Goal: Task Accomplishment & Management: Manage account settings

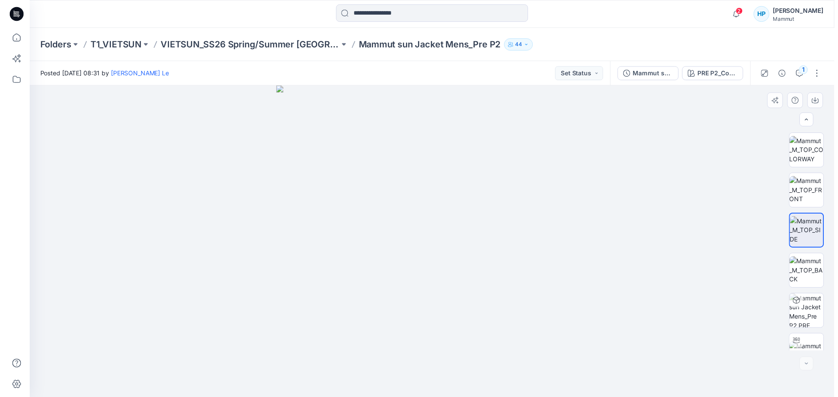
scroll to position [18, 0]
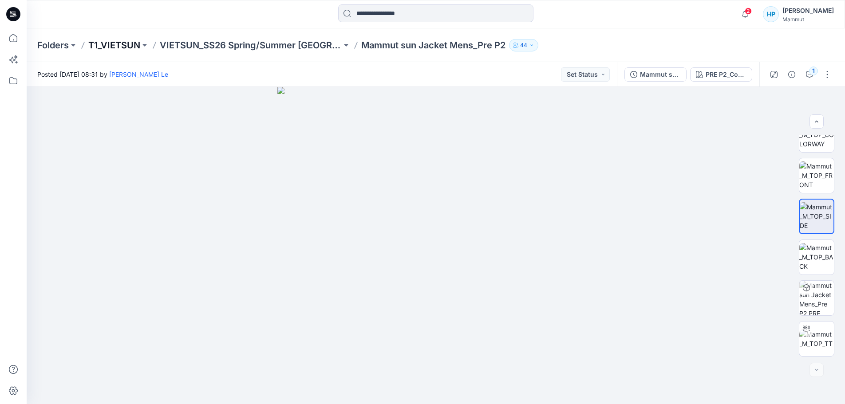
click at [125, 44] on p "T1_VIETSUN" at bounding box center [114, 45] width 52 height 12
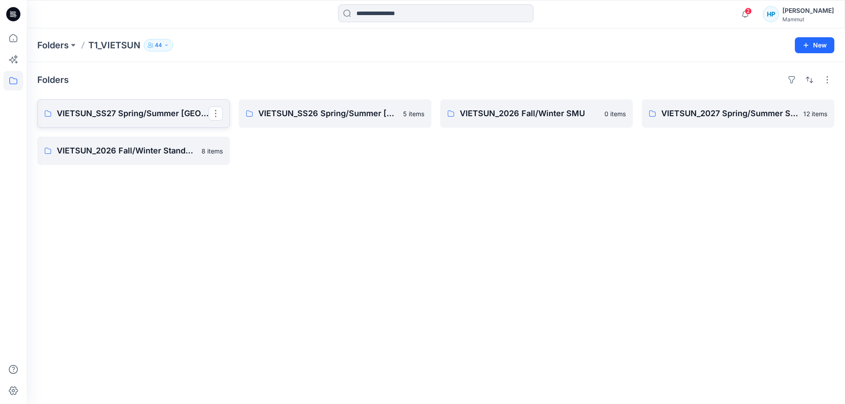
click at [106, 128] on link "VIETSUN_SS27 Spring/Summer [GEOGRAPHIC_DATA]" at bounding box center [133, 113] width 193 height 28
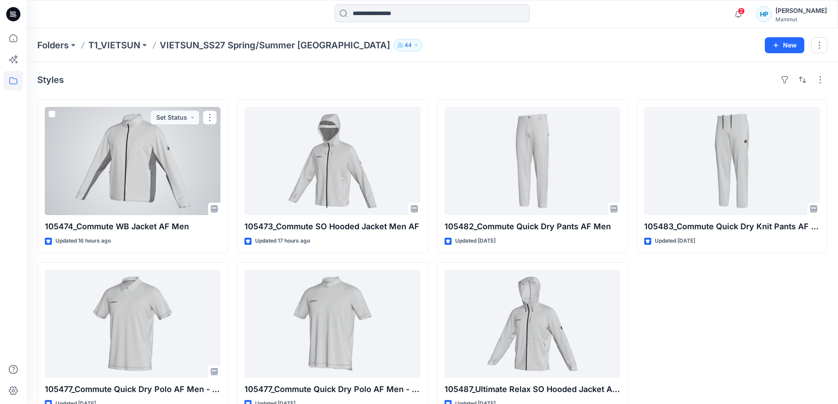
click at [153, 195] on div at bounding box center [133, 161] width 176 height 108
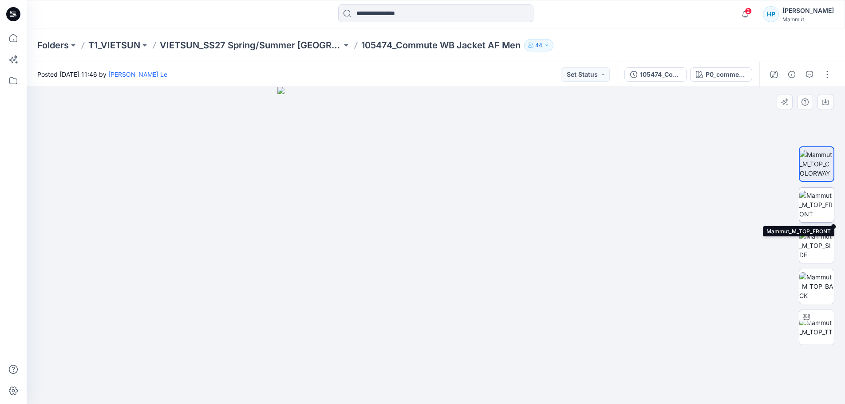
click at [814, 200] on img at bounding box center [816, 205] width 35 height 28
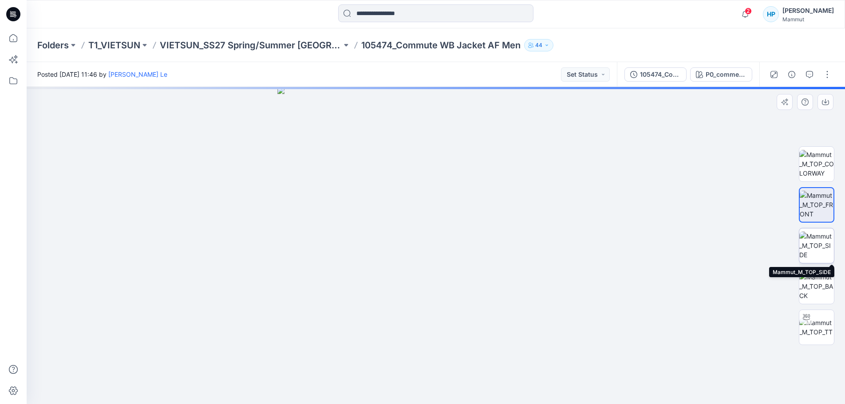
click at [819, 238] on img at bounding box center [816, 246] width 35 height 28
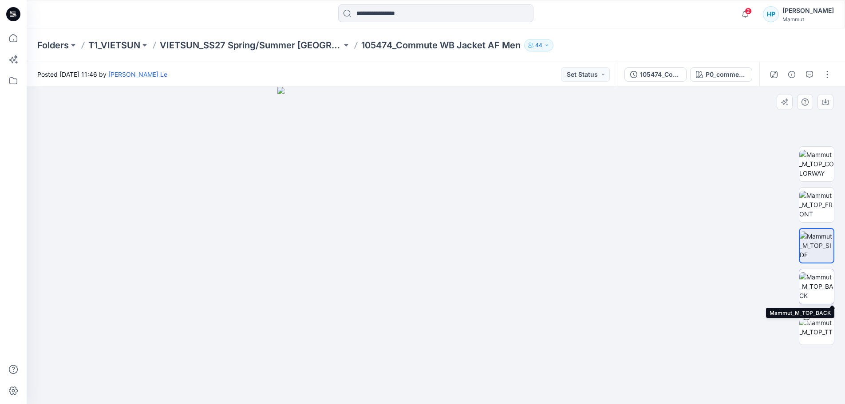
click at [819, 280] on img at bounding box center [816, 286] width 35 height 28
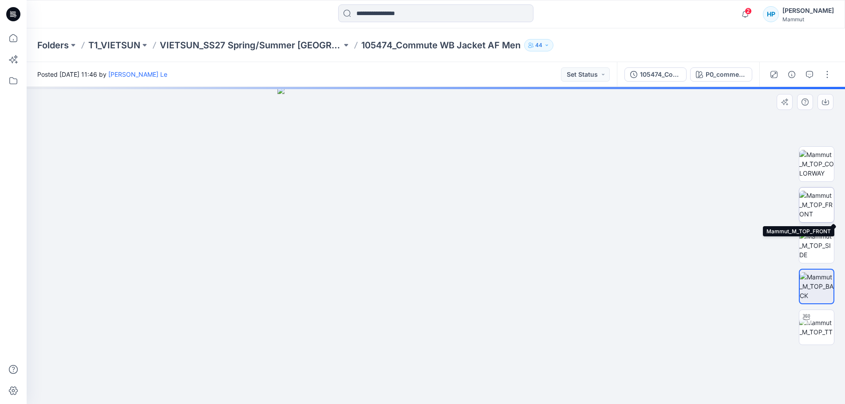
click at [822, 203] on img at bounding box center [816, 205] width 35 height 28
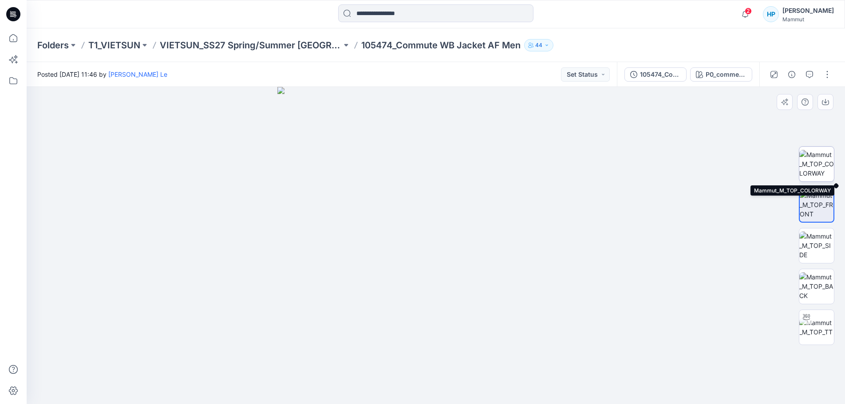
click at [818, 167] on img at bounding box center [816, 164] width 35 height 28
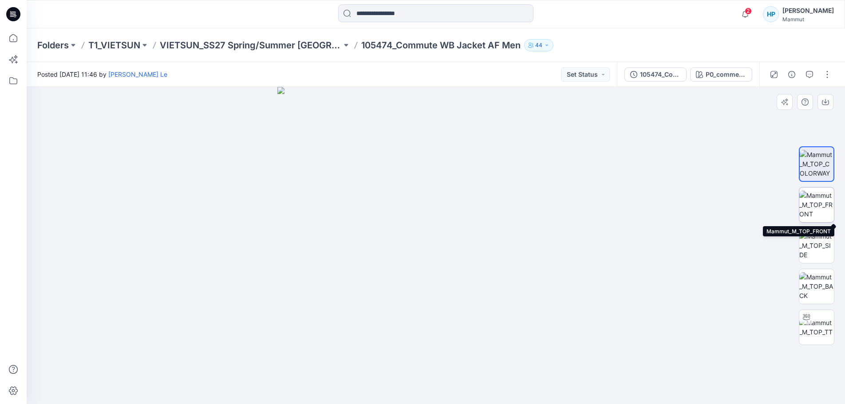
click at [824, 209] on img at bounding box center [816, 205] width 35 height 28
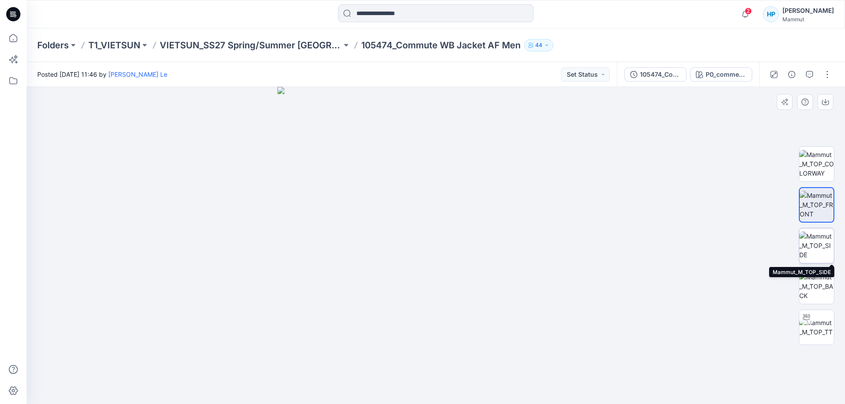
click at [819, 240] on img at bounding box center [816, 246] width 35 height 28
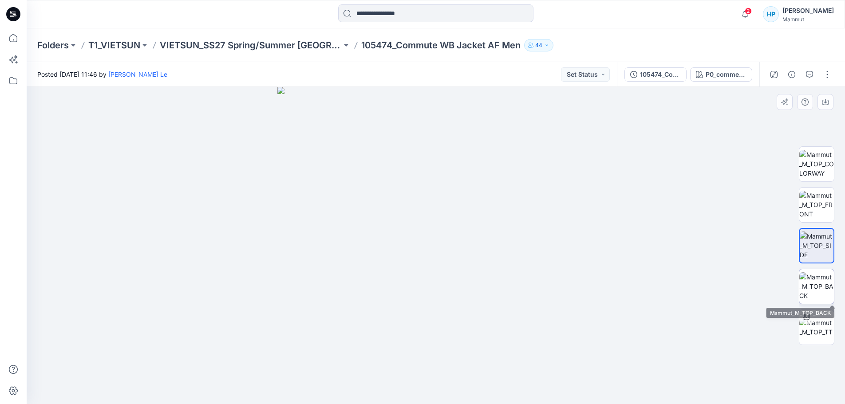
click at [814, 273] on img at bounding box center [816, 286] width 35 height 28
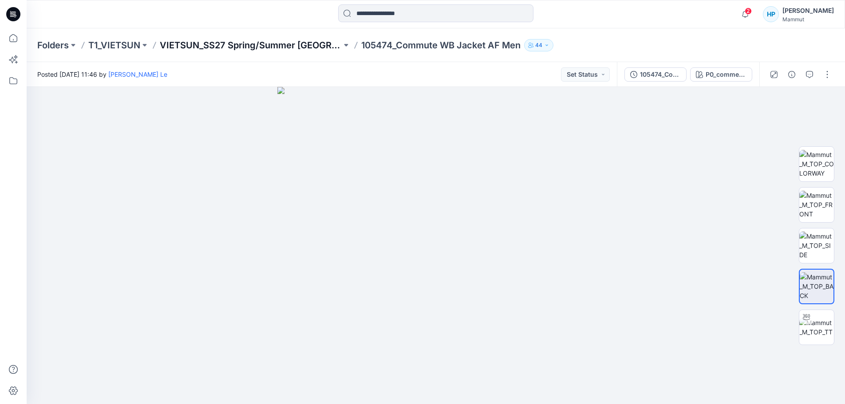
click at [218, 43] on p "VIETSUN_SS27 Spring/Summer [GEOGRAPHIC_DATA]" at bounding box center [251, 45] width 182 height 12
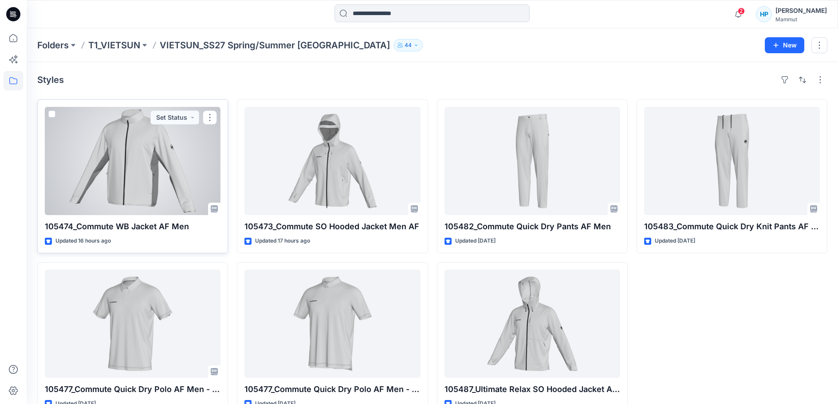
click at [183, 157] on div at bounding box center [133, 161] width 176 height 108
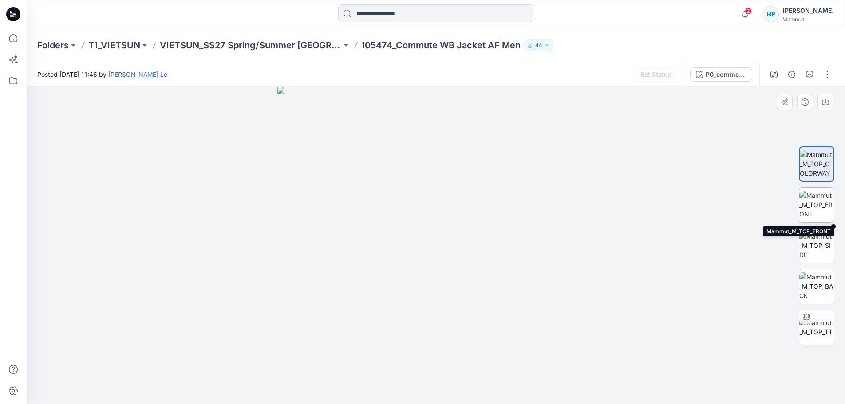
click at [807, 207] on img at bounding box center [816, 205] width 35 height 28
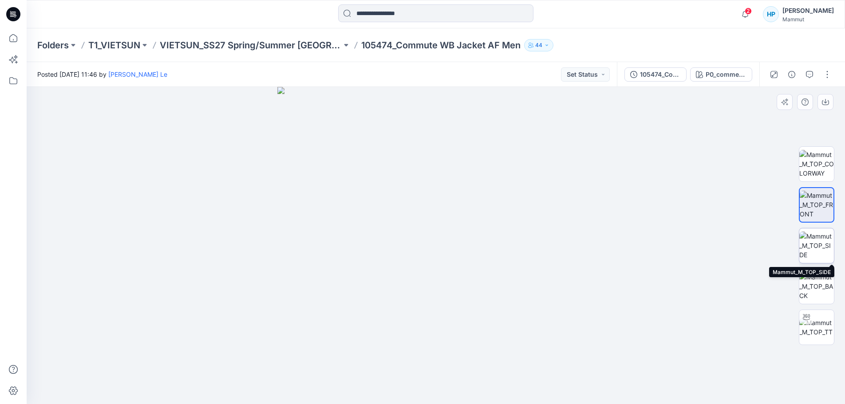
click at [811, 241] on img at bounding box center [816, 246] width 35 height 28
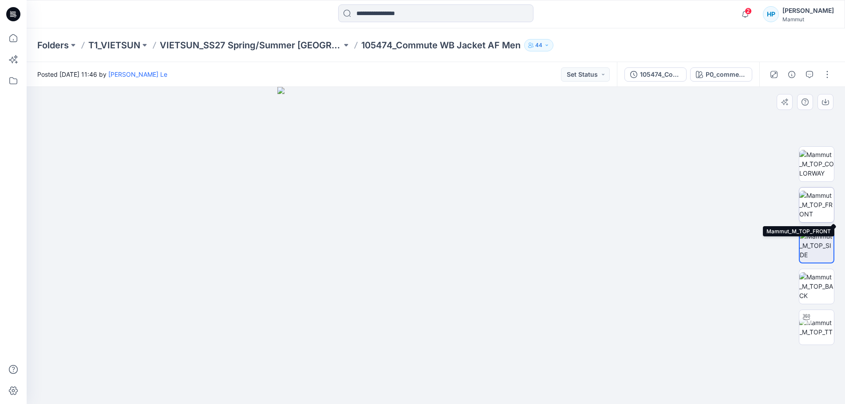
click at [820, 203] on img at bounding box center [816, 205] width 35 height 28
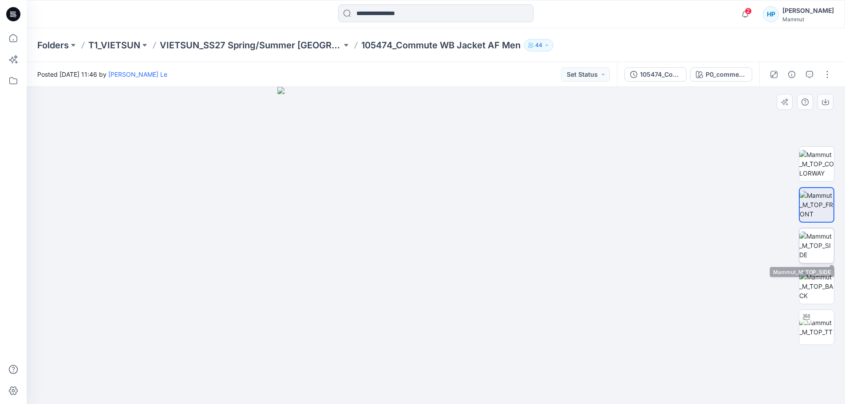
click at [821, 240] on img at bounding box center [816, 246] width 35 height 28
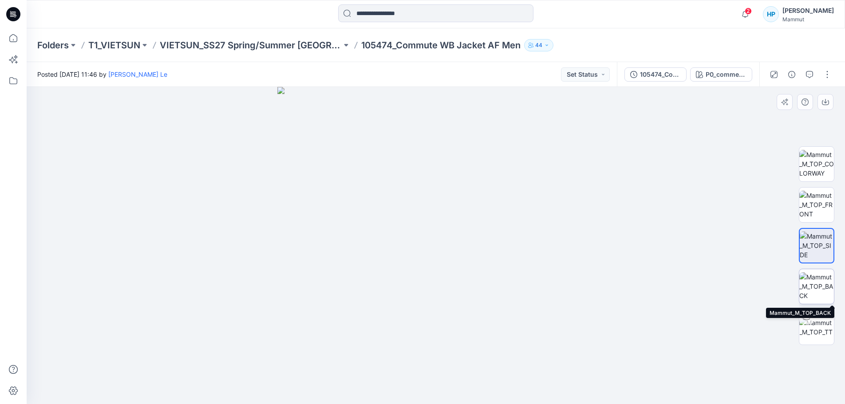
click at [815, 289] on img at bounding box center [816, 286] width 35 height 28
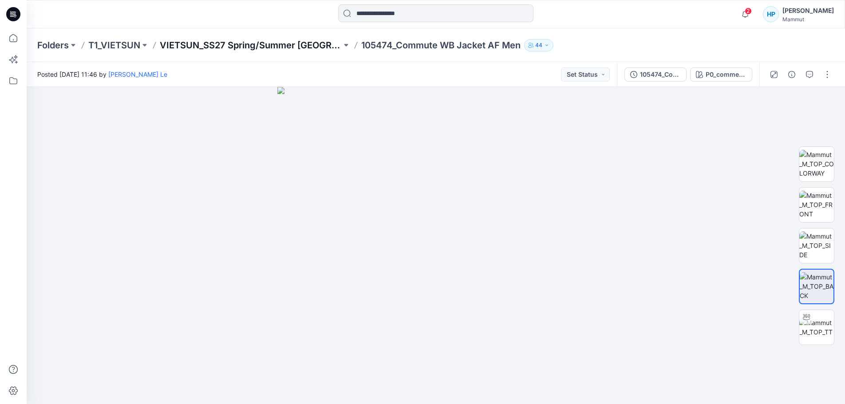
click at [257, 45] on p "VIETSUN_SS27 Spring/Summer [GEOGRAPHIC_DATA]" at bounding box center [251, 45] width 182 height 12
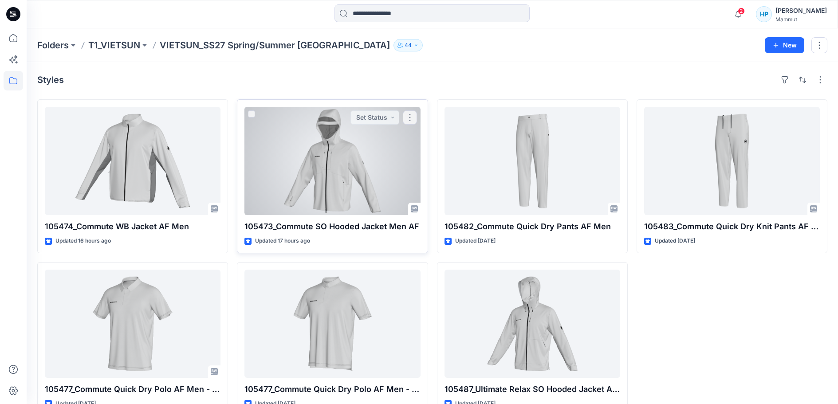
click at [290, 173] on div at bounding box center [332, 161] width 176 height 108
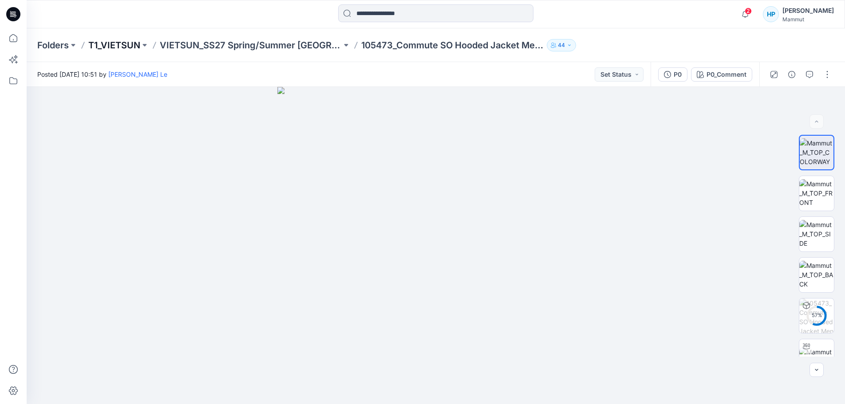
click at [115, 48] on p "T1_VIETSUN" at bounding box center [114, 45] width 52 height 12
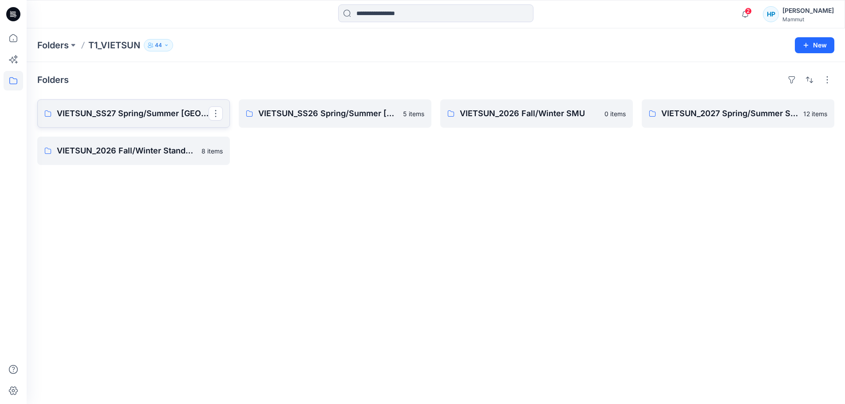
click at [135, 120] on p "VIETSUN_SS27 Spring/Summer [GEOGRAPHIC_DATA]" at bounding box center [133, 113] width 152 height 12
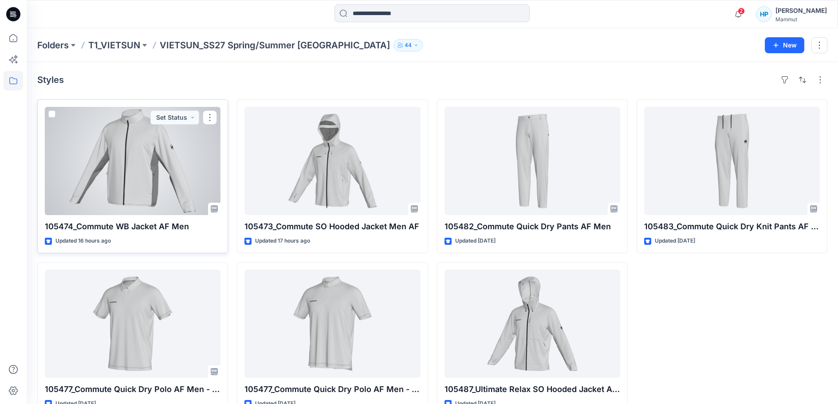
click at [138, 200] on div at bounding box center [133, 161] width 176 height 108
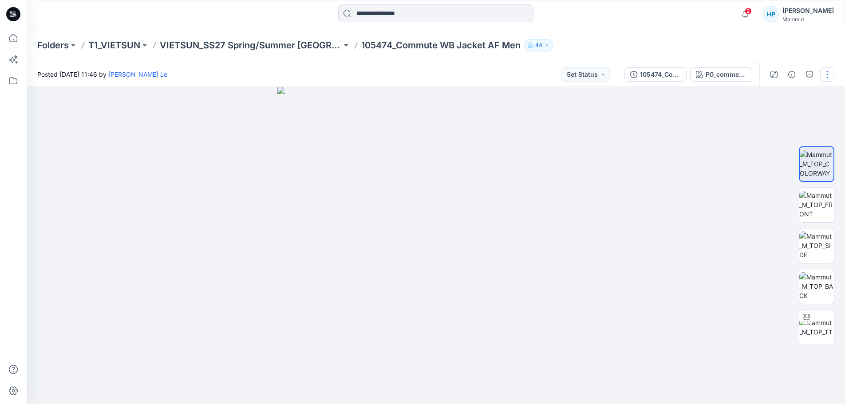
drag, startPoint x: 819, startPoint y: 80, endPoint x: 823, endPoint y: 76, distance: 5.3
click at [820, 79] on button "button" at bounding box center [827, 74] width 14 height 14
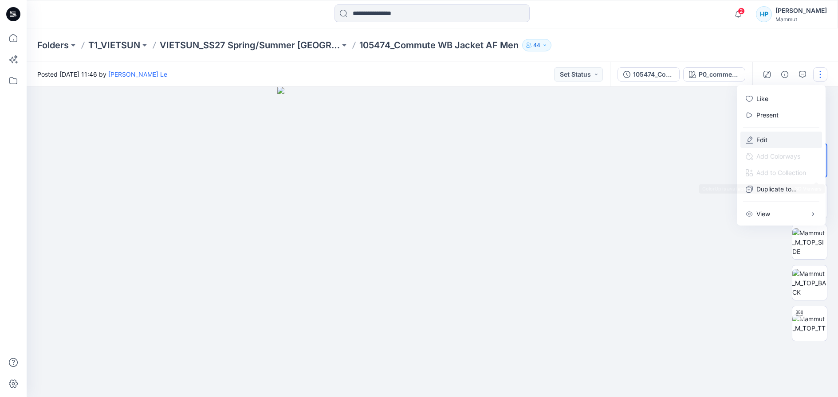
click at [795, 148] on button "Edit" at bounding box center [781, 140] width 82 height 16
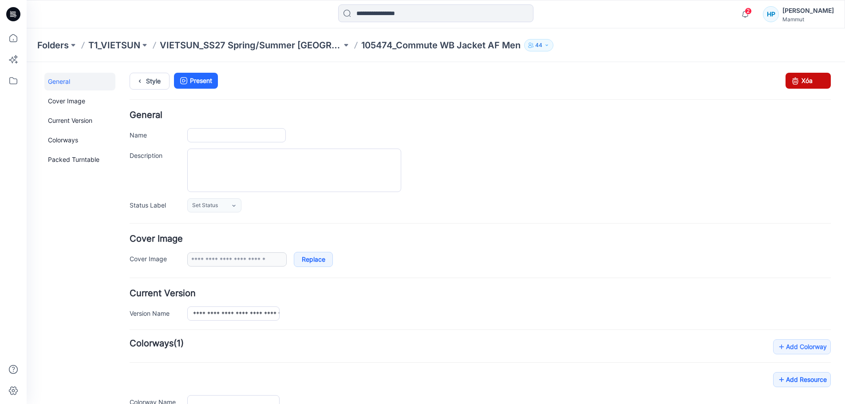
type input "**********"
click at [815, 84] on link "Xóa" at bounding box center [807, 81] width 45 height 16
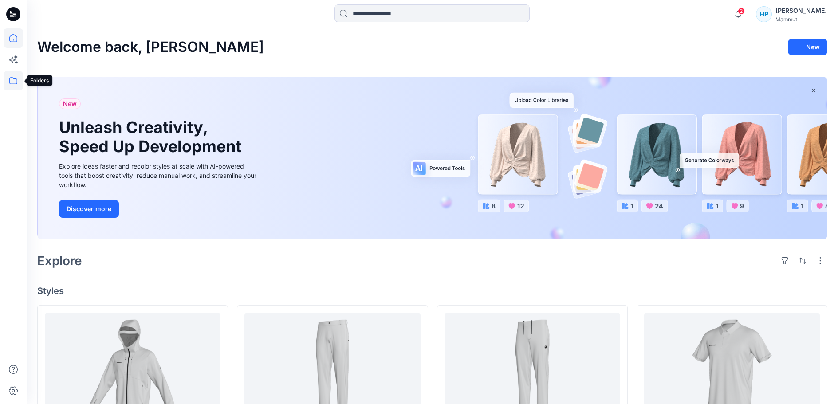
click at [21, 83] on icon at bounding box center [14, 81] width 20 height 20
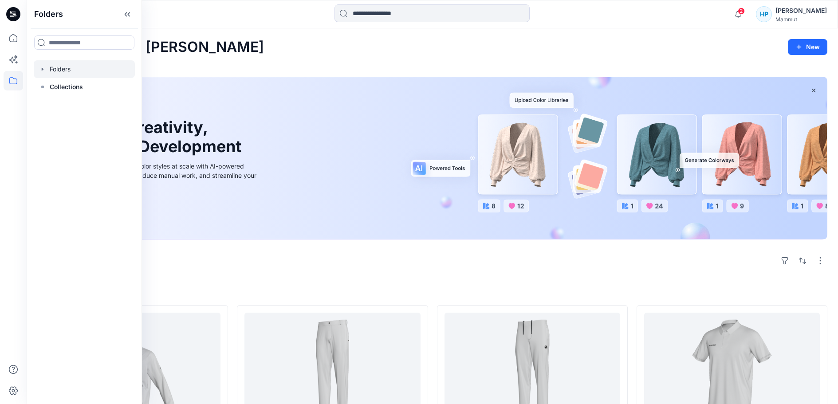
click at [87, 78] on div at bounding box center [84, 69] width 101 height 18
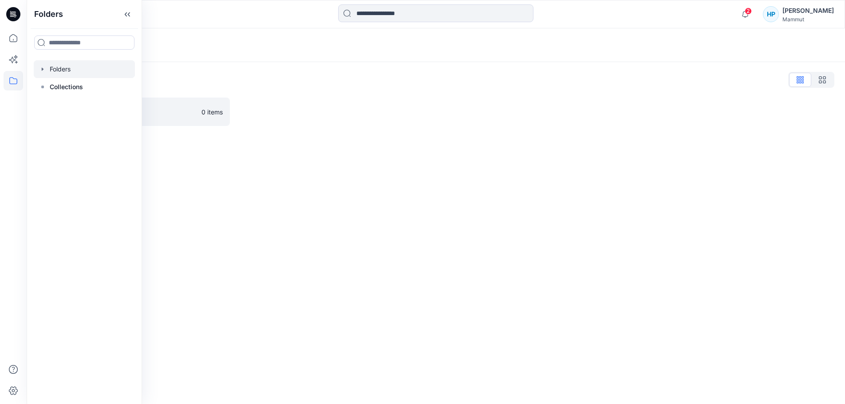
click at [264, 277] on div "Folders Folders List T1_VIETSUN 0 items" at bounding box center [436, 216] width 818 height 376
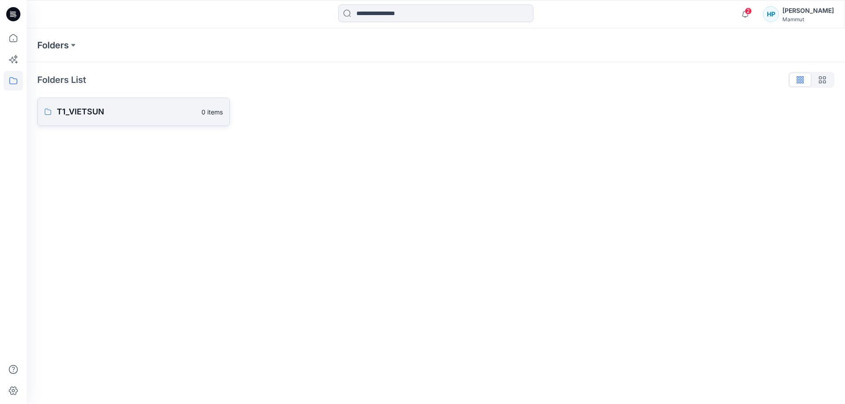
click at [188, 122] on link "T1_VIETSUN 0 items" at bounding box center [133, 112] width 193 height 28
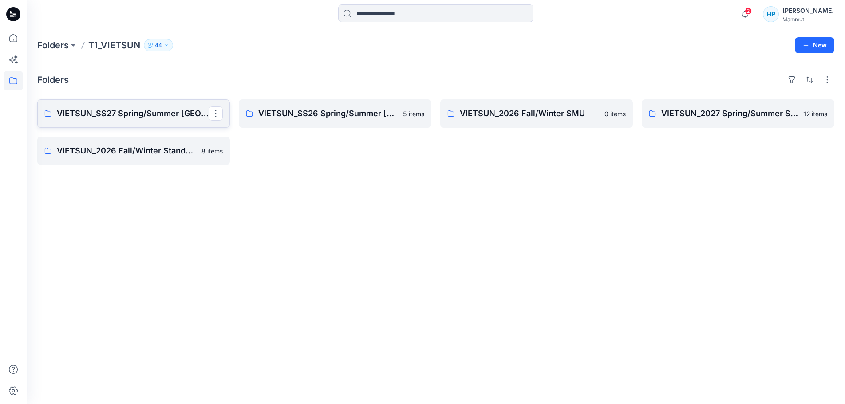
click at [116, 120] on p "VIETSUN_SS27 Spring/Summer [GEOGRAPHIC_DATA]" at bounding box center [133, 113] width 152 height 12
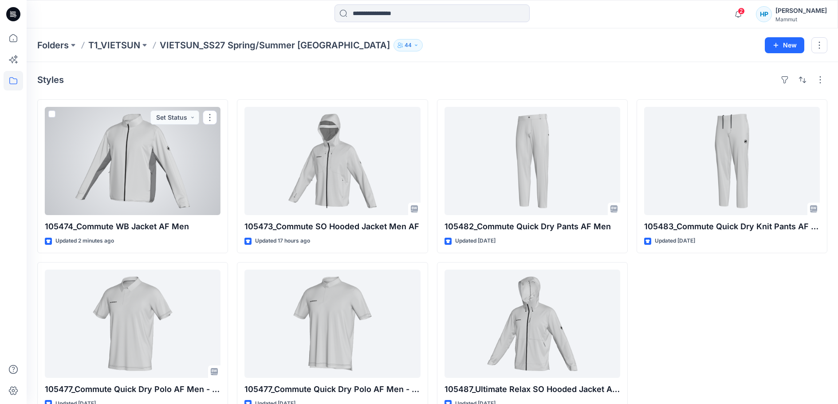
click at [162, 184] on div at bounding box center [133, 161] width 176 height 108
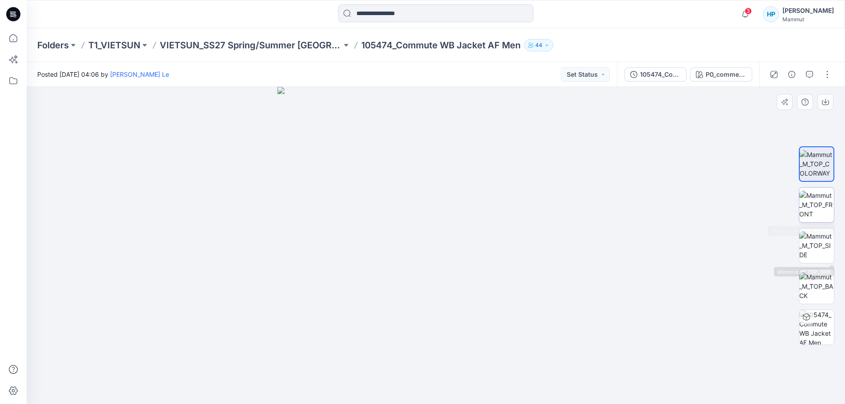
click at [832, 213] on img at bounding box center [816, 205] width 35 height 28
click at [102, 47] on p "T1_VIETSUN" at bounding box center [114, 45] width 52 height 12
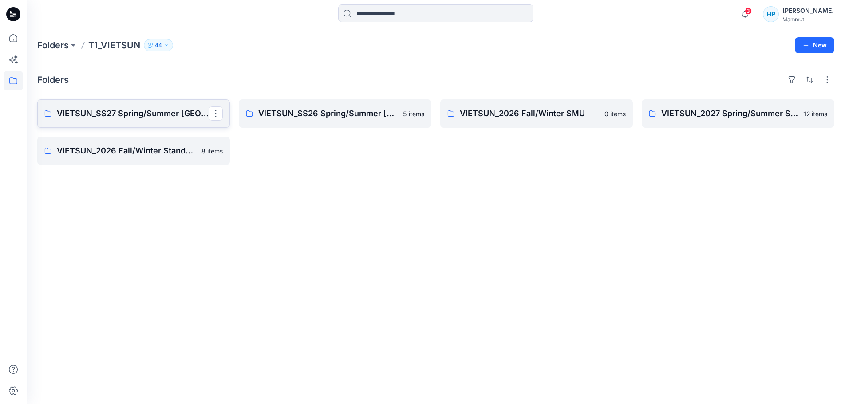
click at [115, 120] on p "VIETSUN_SS27 Spring/Summer [GEOGRAPHIC_DATA]" at bounding box center [133, 113] width 152 height 12
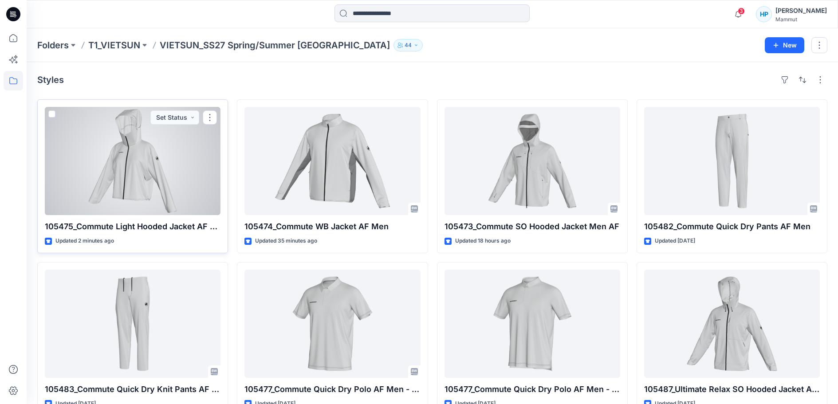
click at [160, 199] on div at bounding box center [133, 161] width 176 height 108
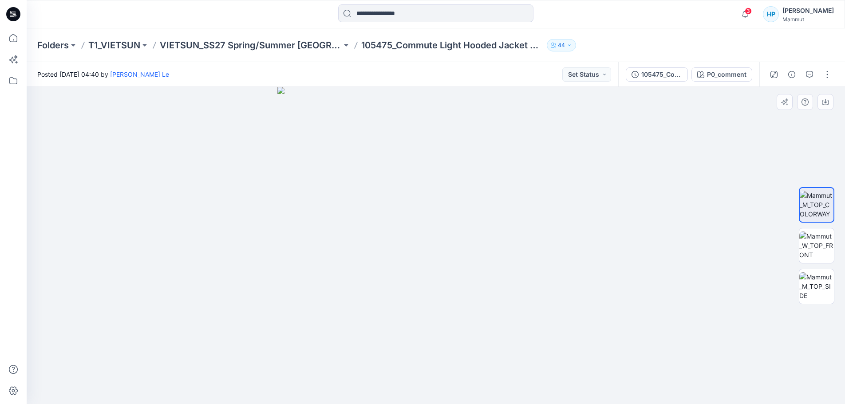
click at [382, 268] on img at bounding box center [435, 245] width 317 height 317
drag, startPoint x: 830, startPoint y: 251, endPoint x: 818, endPoint y: 263, distance: 16.6
click at [830, 251] on img at bounding box center [816, 246] width 35 height 28
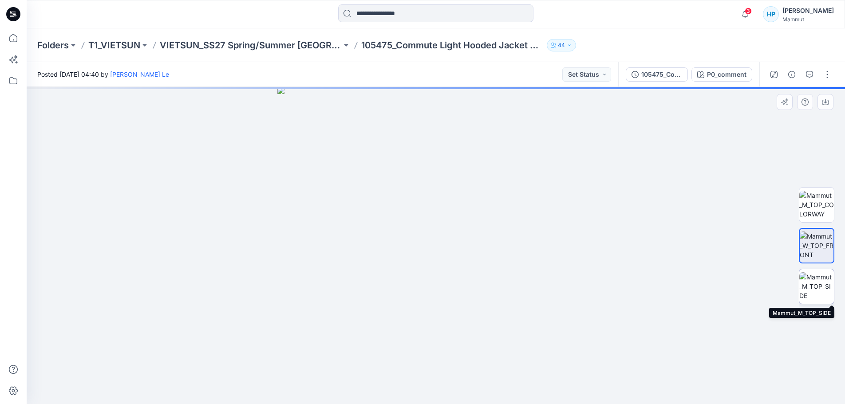
click at [818, 278] on img at bounding box center [816, 286] width 35 height 28
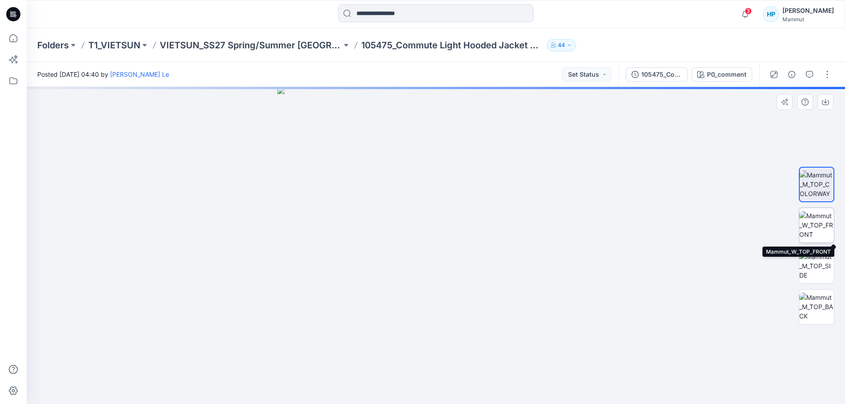
click at [808, 222] on img at bounding box center [816, 225] width 35 height 28
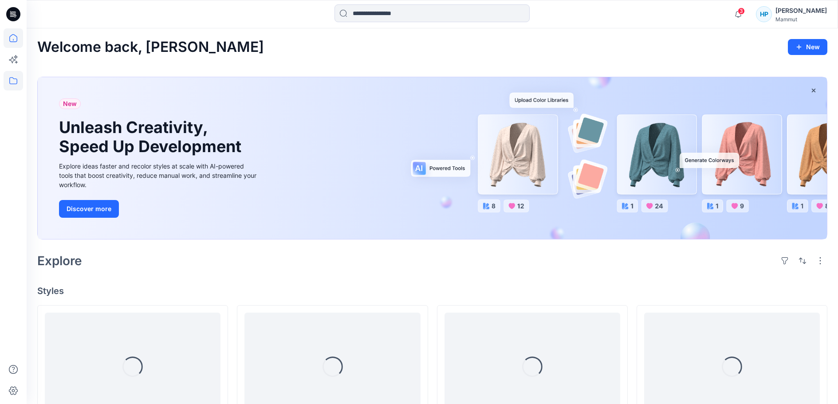
click at [20, 79] on icon at bounding box center [14, 81] width 20 height 20
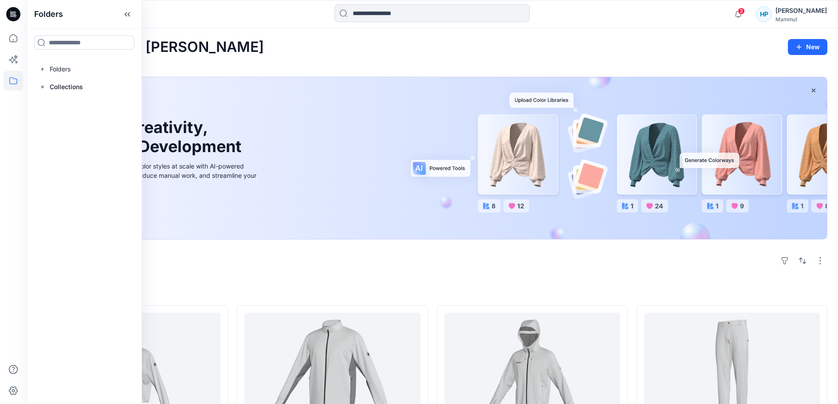
click at [392, 272] on div "Explore" at bounding box center [432, 260] width 790 height 21
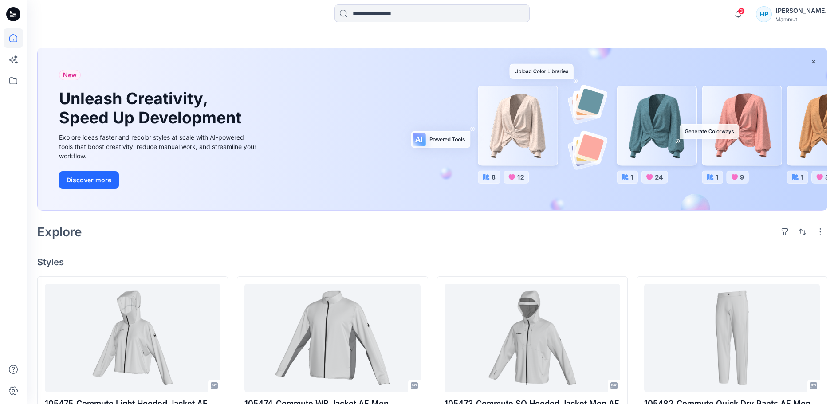
scroll to position [89, 0]
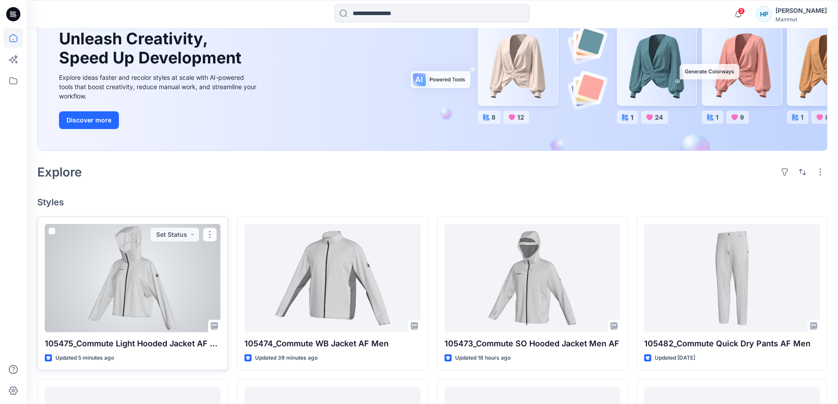
click at [190, 311] on div at bounding box center [133, 278] width 176 height 108
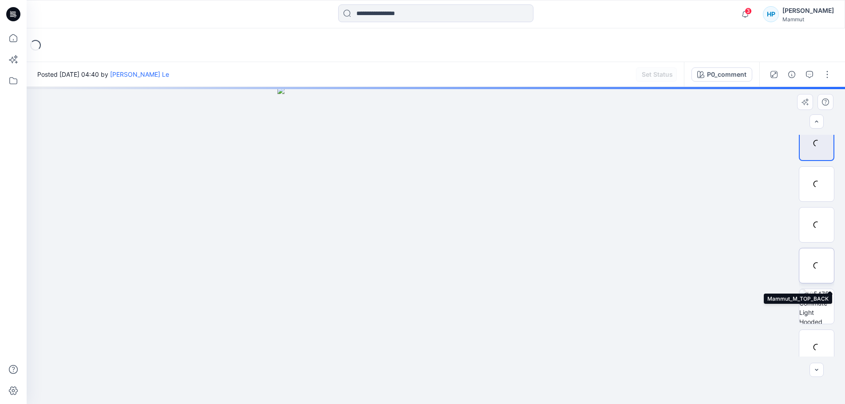
scroll to position [18, 0]
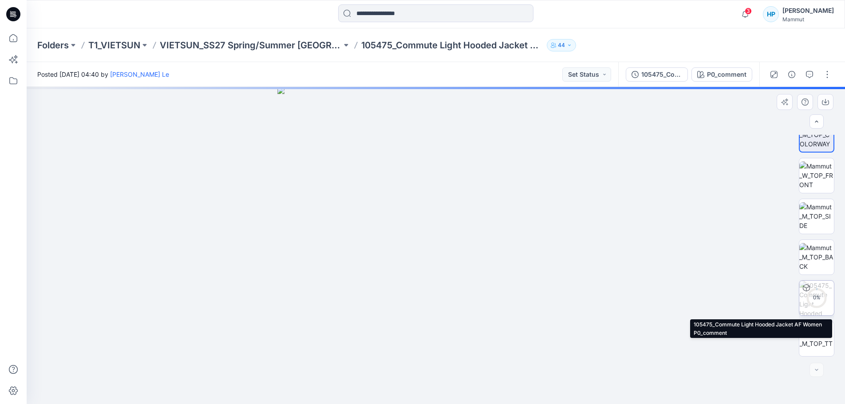
click at [822, 299] on div "0 %" at bounding box center [816, 297] width 35 height 35
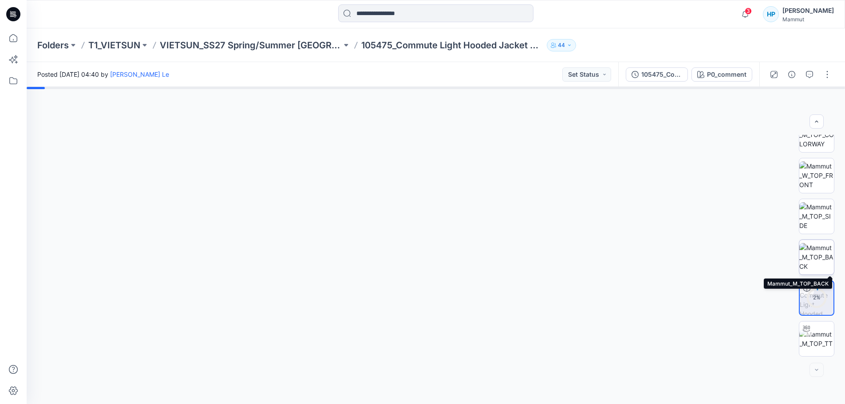
click at [817, 261] on img at bounding box center [816, 257] width 35 height 28
